Goal: Task Accomplishment & Management: Manage account settings

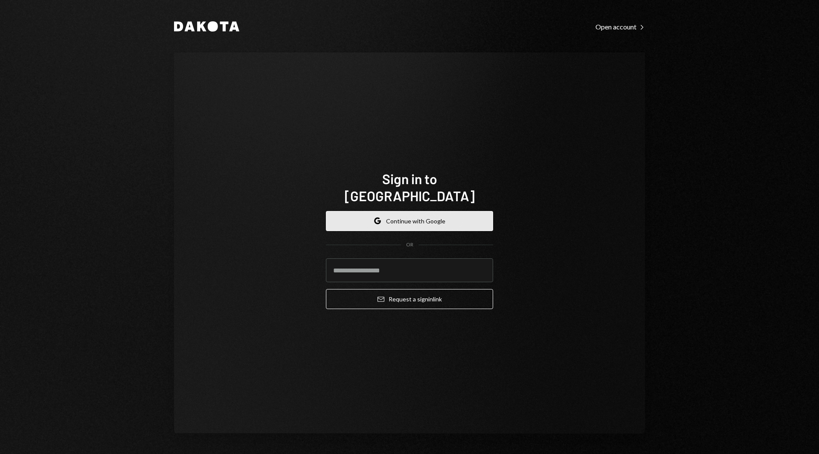
click at [429, 217] on button "Google Continue with Google" at bounding box center [409, 221] width 167 height 20
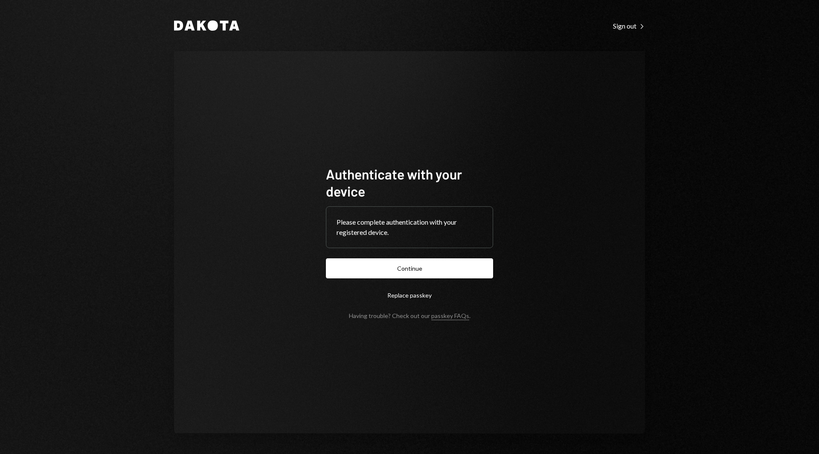
click at [401, 281] on form "Authenticate with your device Please complete authentication with your register…" at bounding box center [409, 242] width 167 height 154
click at [404, 274] on button "Continue" at bounding box center [409, 268] width 167 height 20
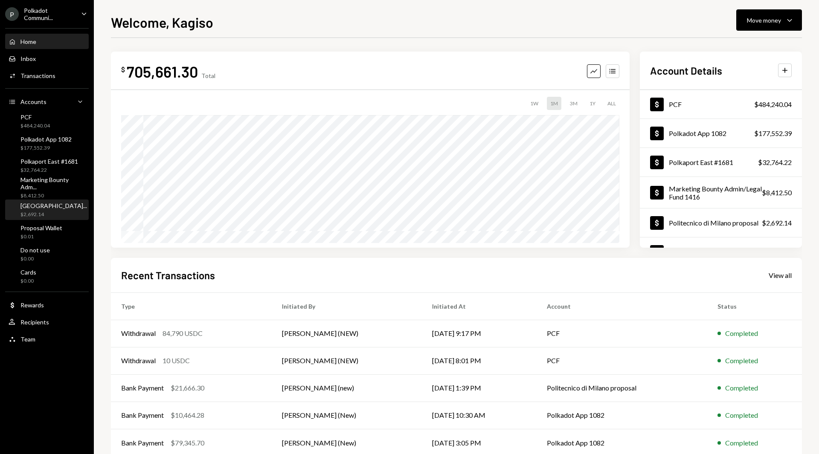
click at [44, 212] on div "$2,692.14" at bounding box center [53, 214] width 67 height 7
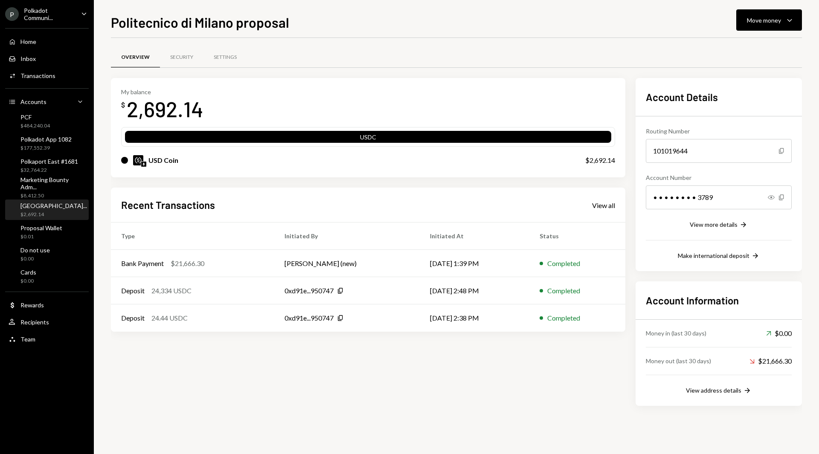
click at [44, 212] on div "$2,692.14" at bounding box center [53, 214] width 67 height 7
click at [796, 21] on button "Move money Caret Down" at bounding box center [769, 19] width 66 height 21
click at [648, 54] on div "Overview Security Settings" at bounding box center [456, 57] width 691 height 22
